Goal: Check status

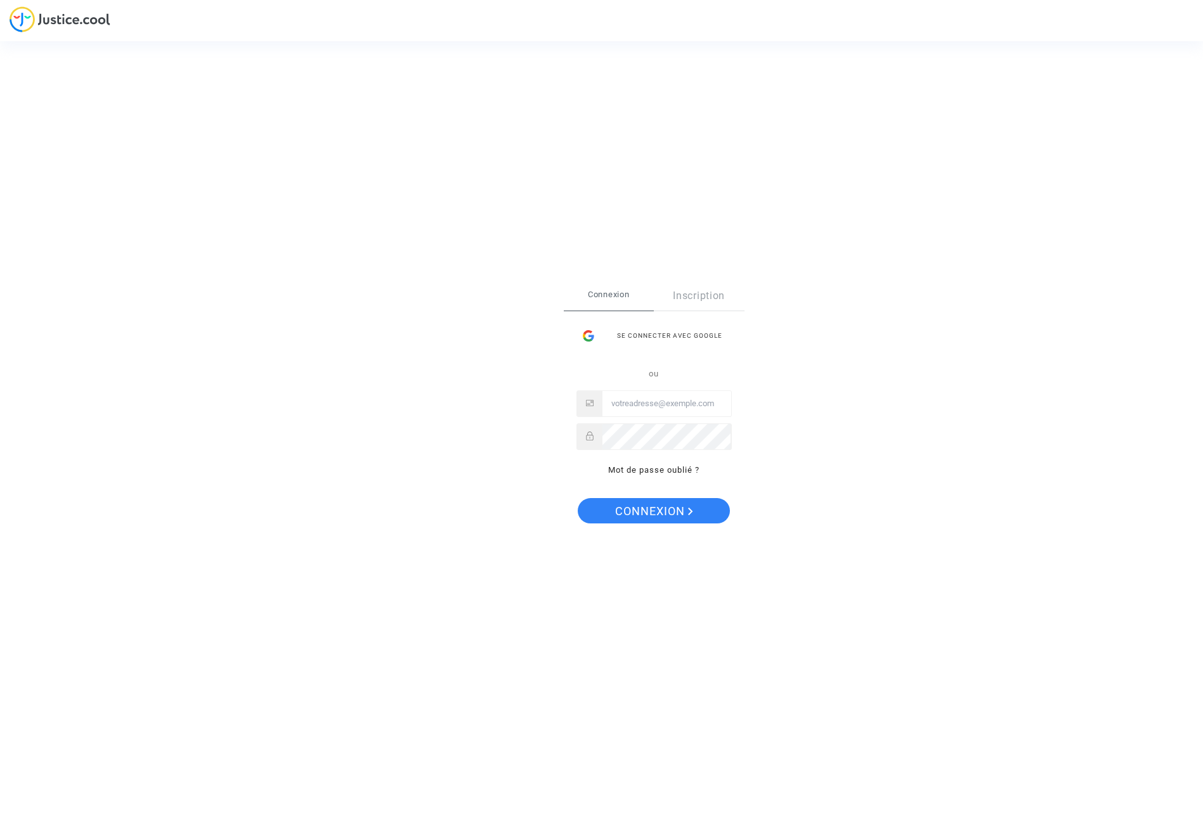
type input "[EMAIL_ADDRESS][DOMAIN_NAME]"
click at [652, 508] on span "Connexion" at bounding box center [654, 511] width 78 height 27
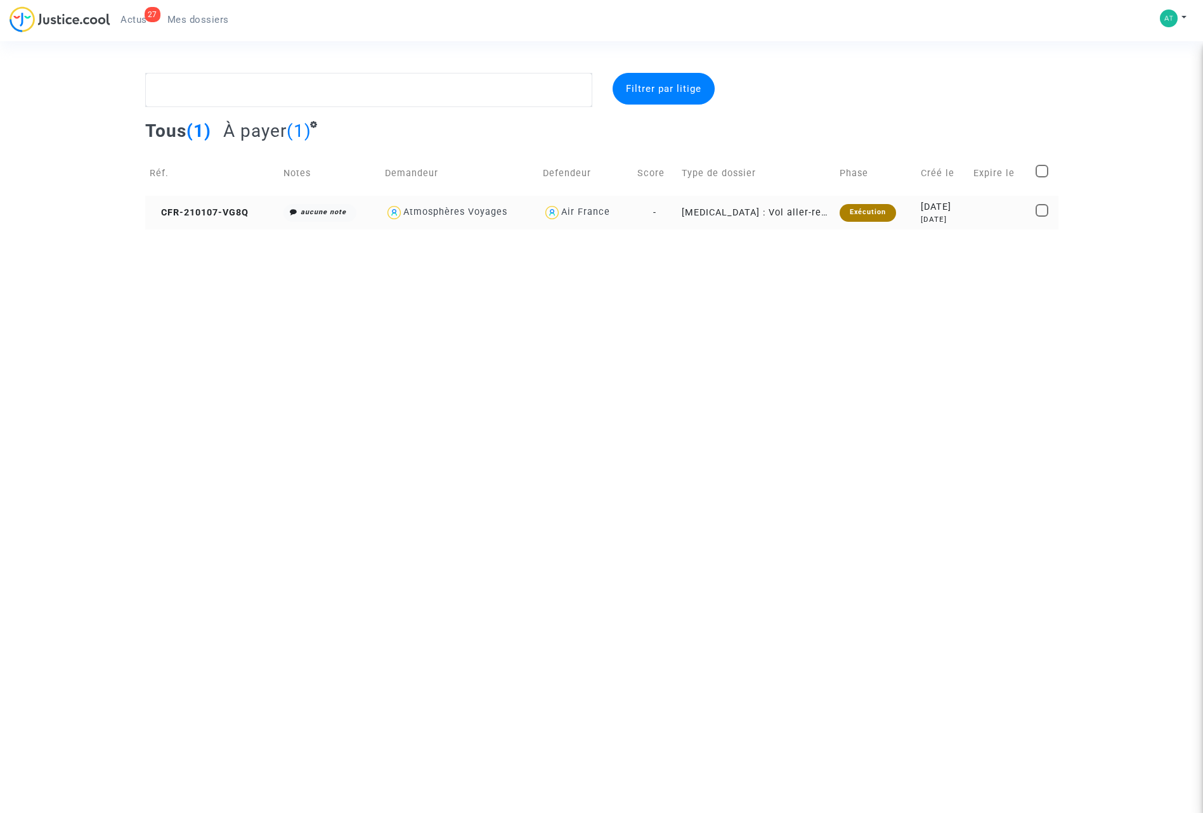
click at [784, 212] on td "[MEDICAL_DATA] : Vol aller-retour annulé" at bounding box center [755, 213] width 157 height 34
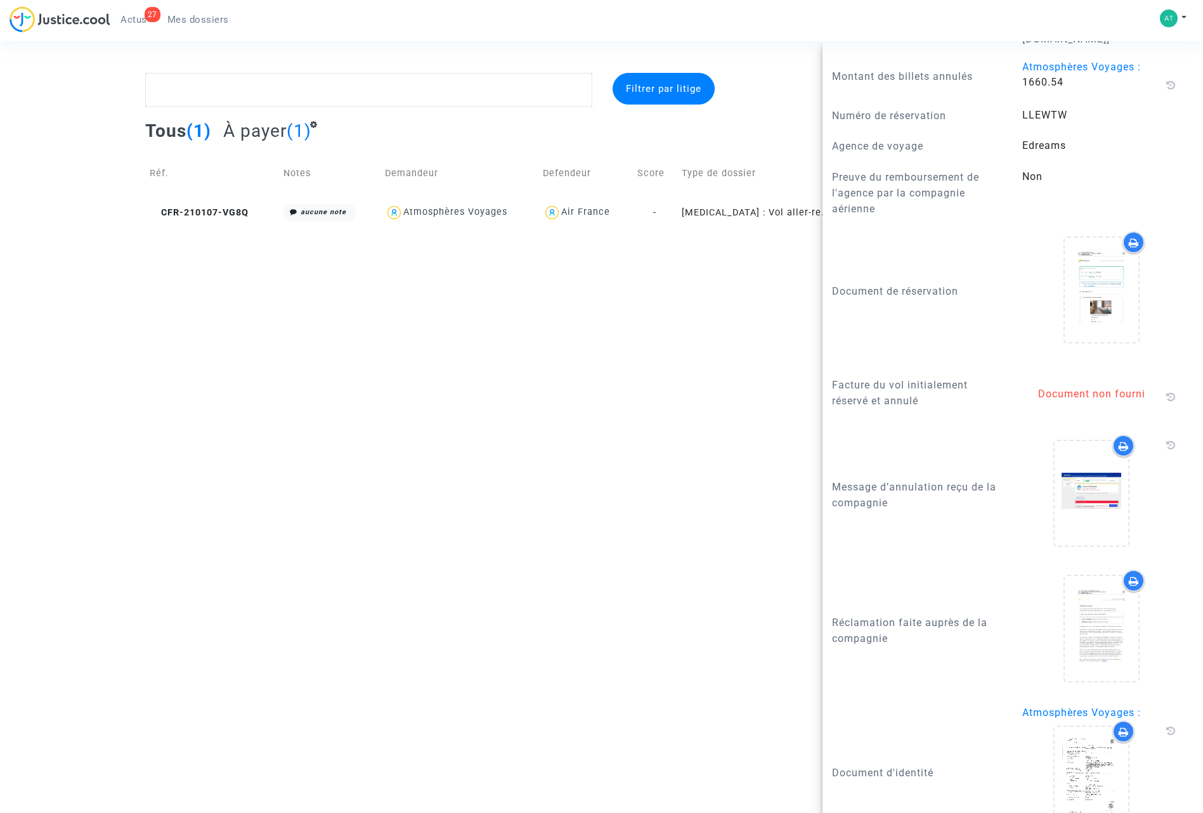
scroll to position [1103, 0]
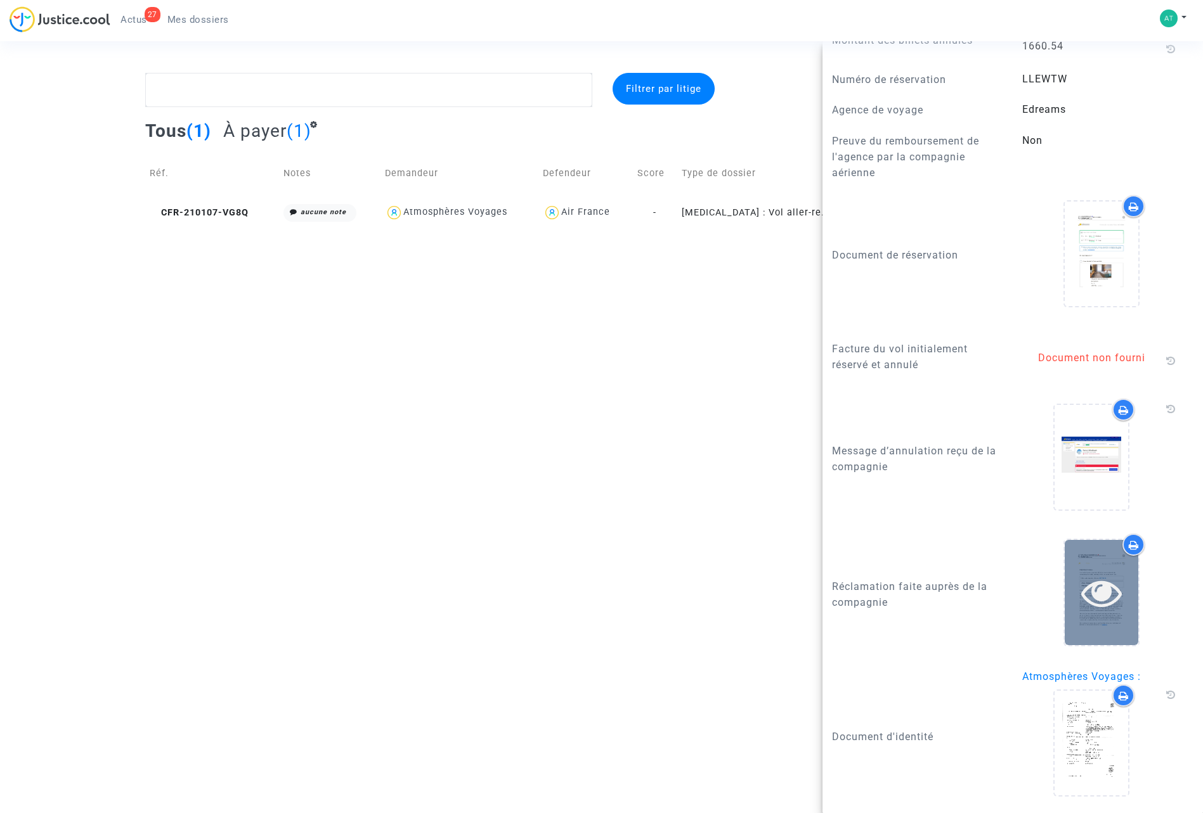
click at [1102, 617] on div at bounding box center [1101, 592] width 74 height 105
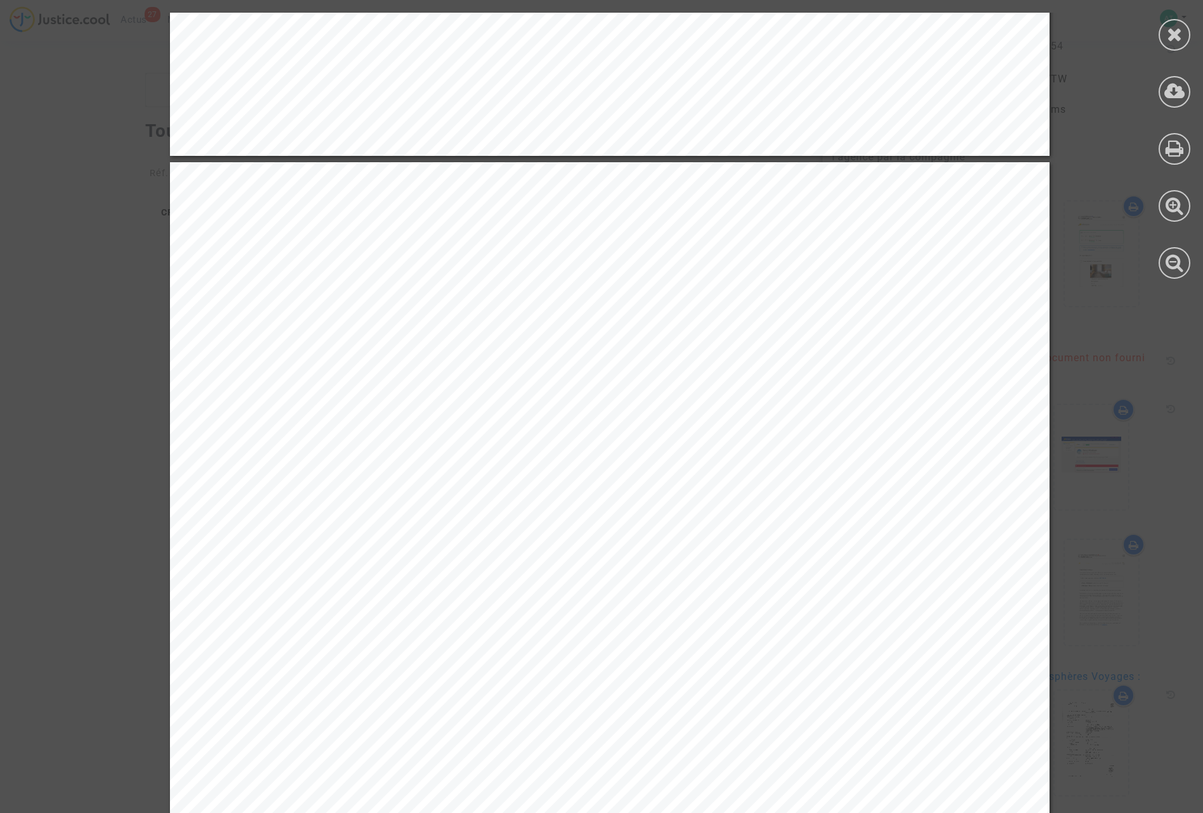
scroll to position [3274, 0]
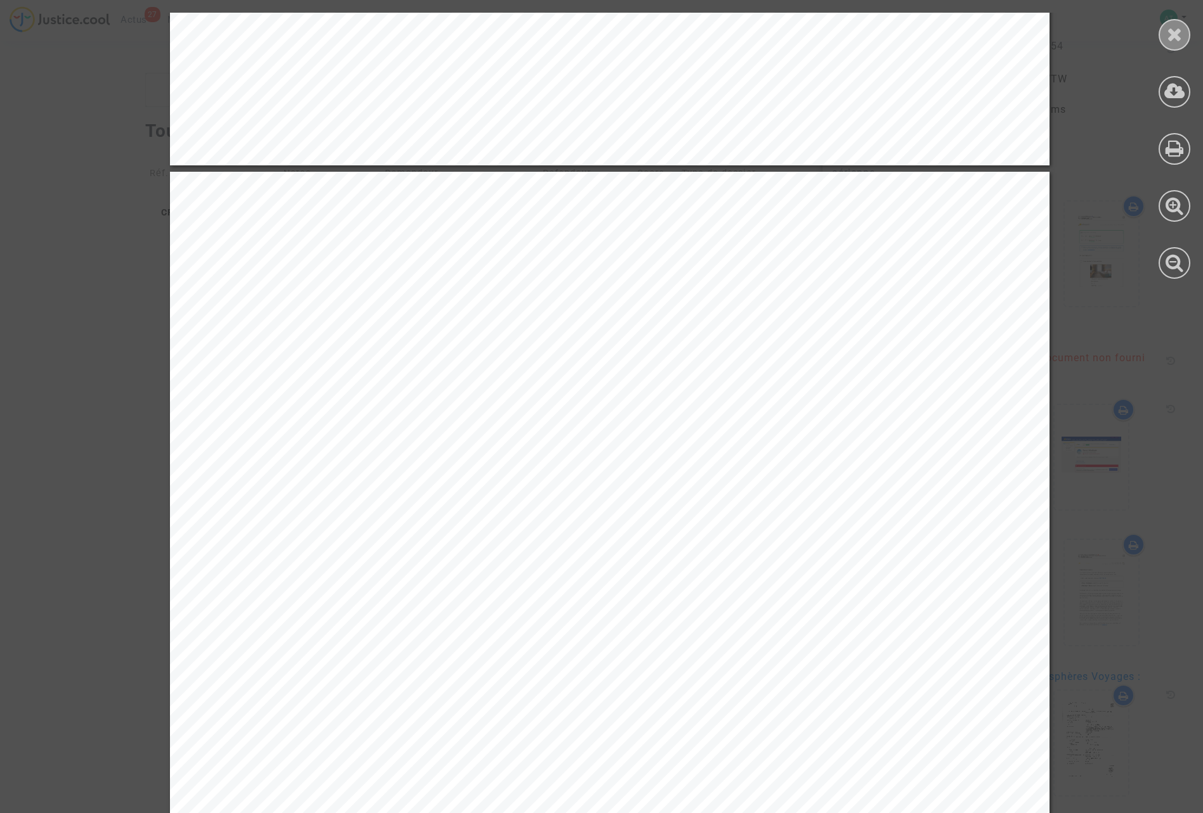
click at [1176, 36] on icon at bounding box center [1175, 34] width 16 height 19
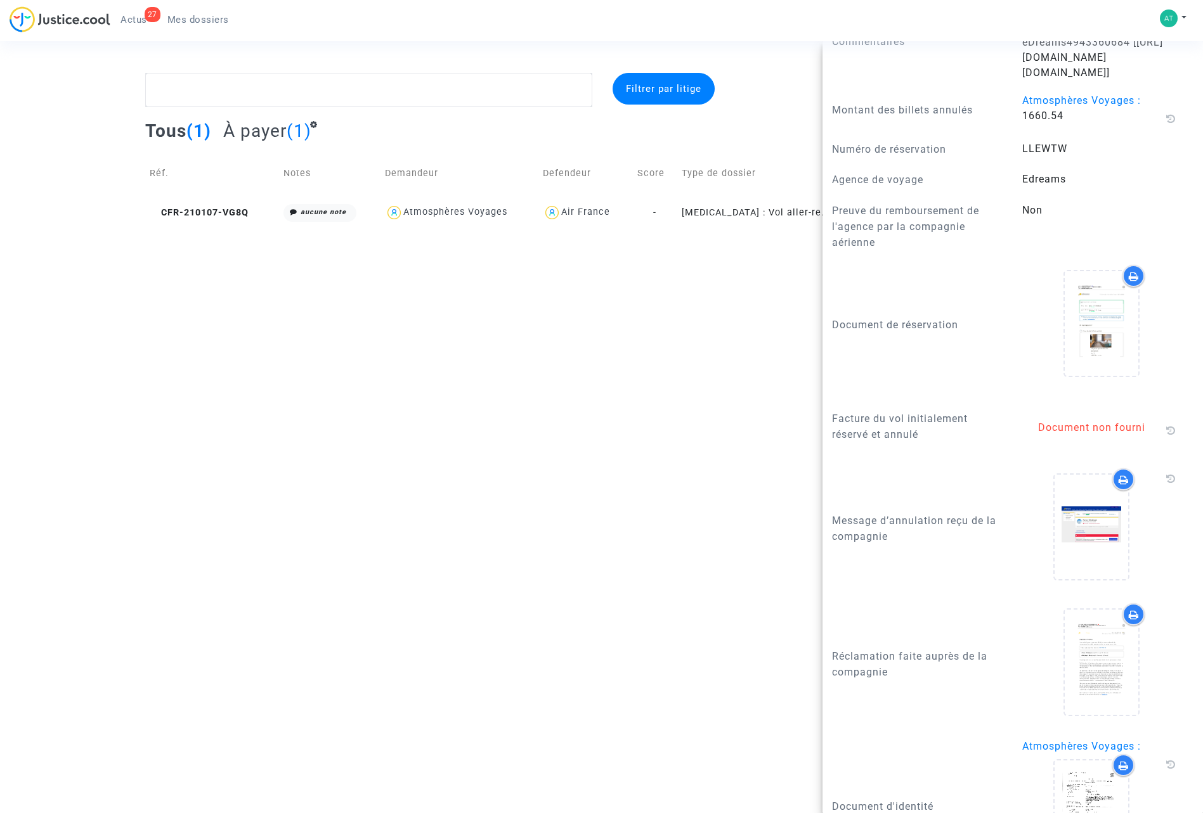
scroll to position [995, 0]
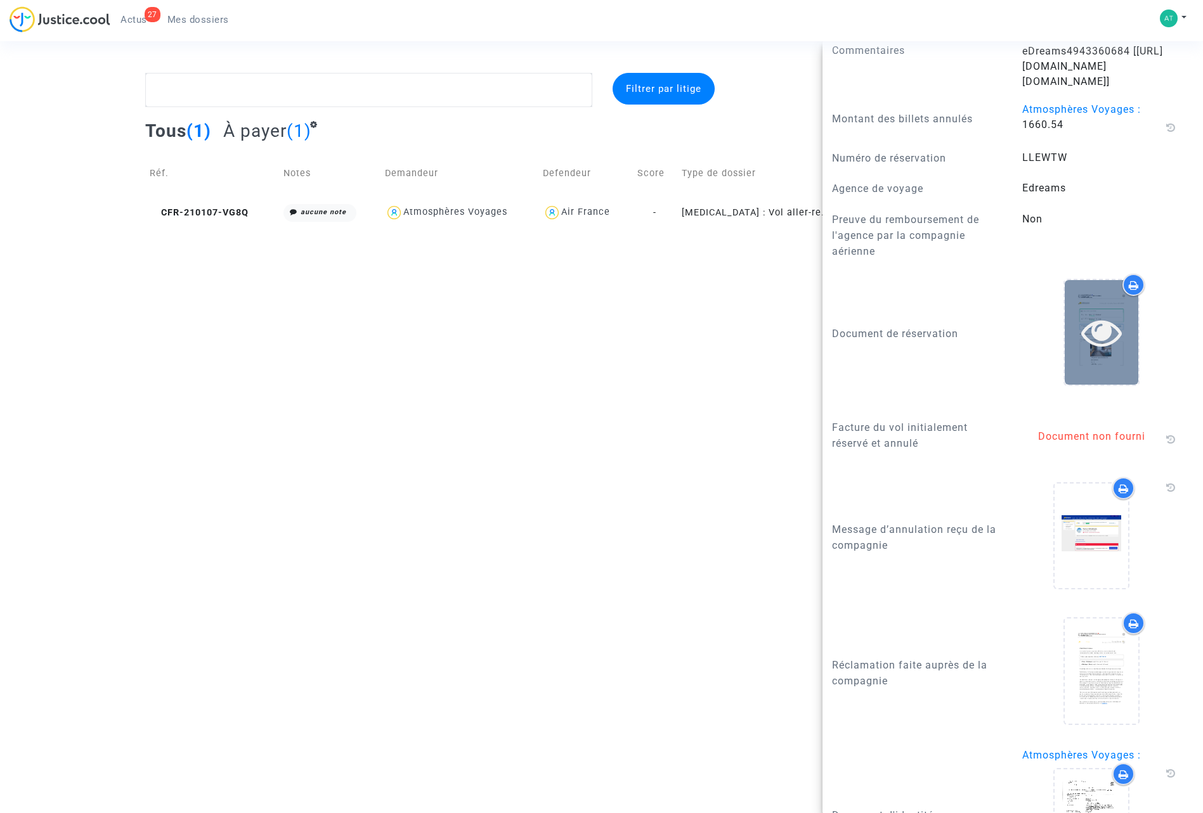
click at [1113, 385] on div at bounding box center [1101, 332] width 74 height 105
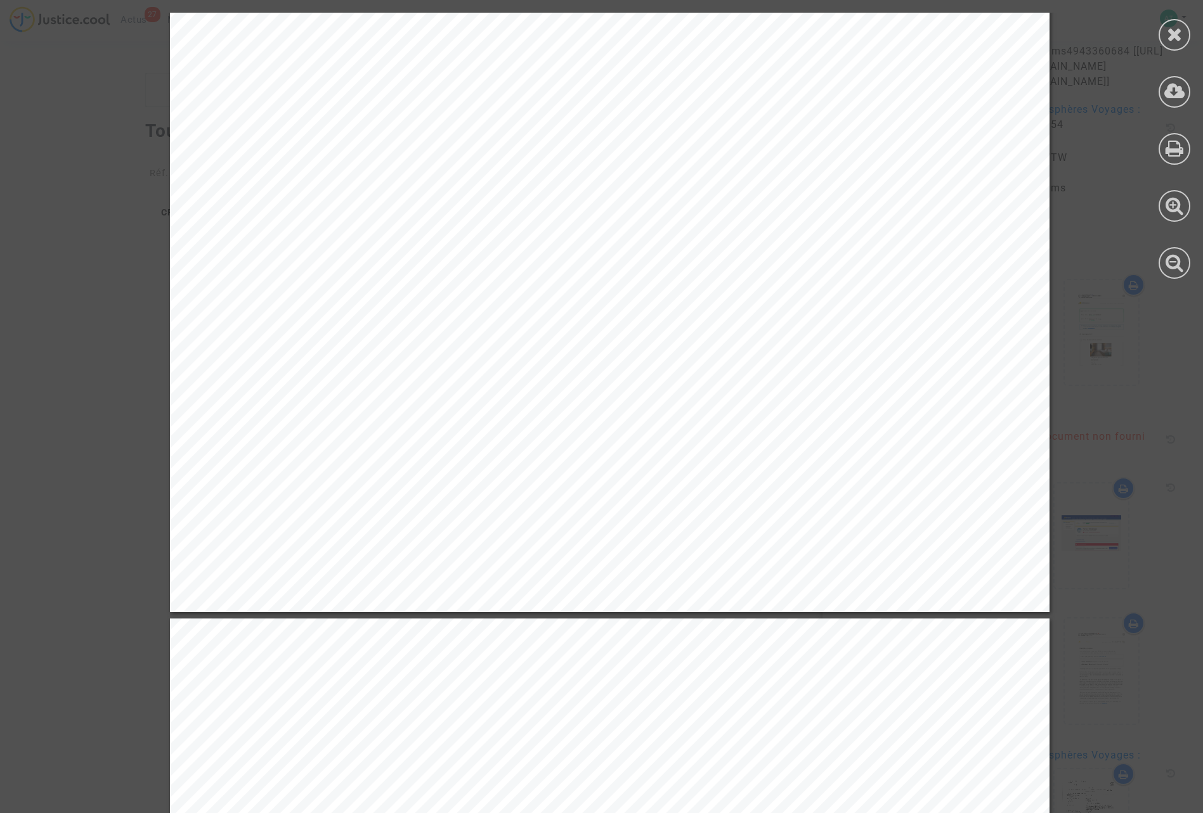
scroll to position [1177, 0]
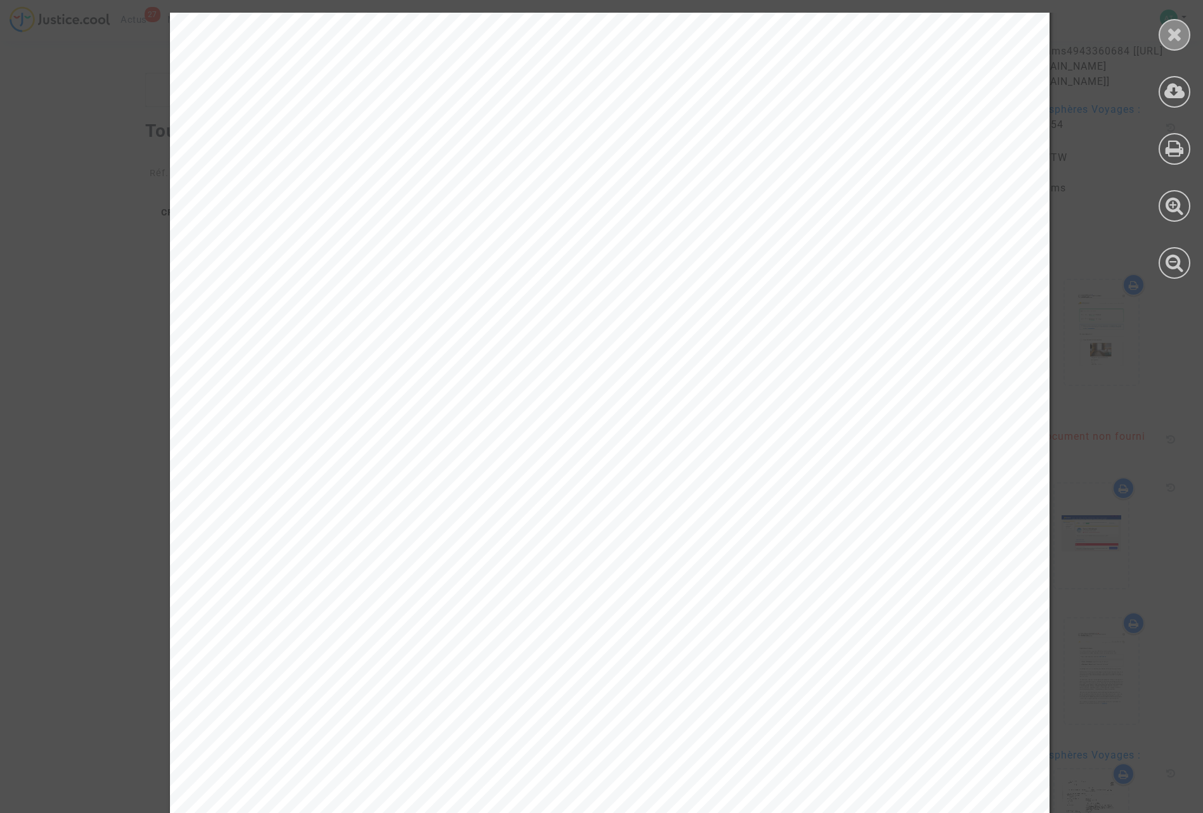
click at [1171, 32] on icon at bounding box center [1175, 34] width 16 height 19
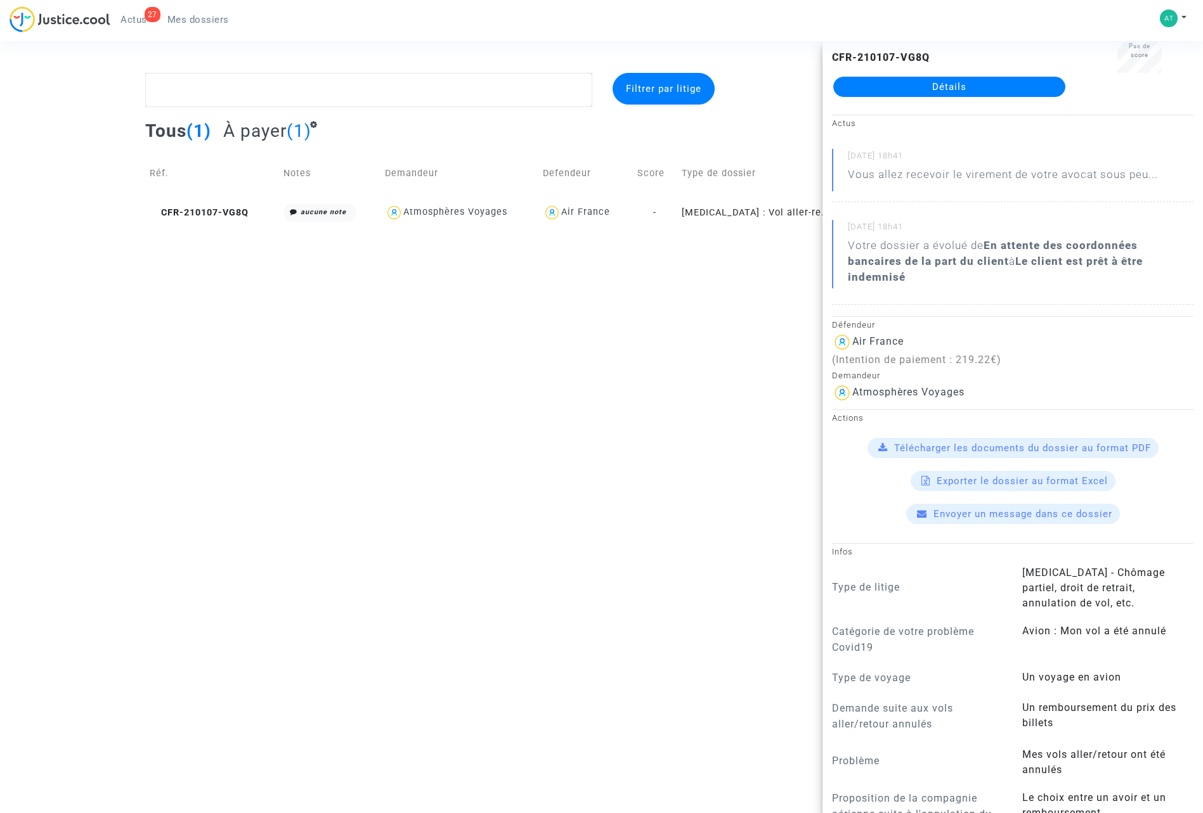
scroll to position [0, 0]
